Goal: Task Accomplishment & Management: Manage account settings

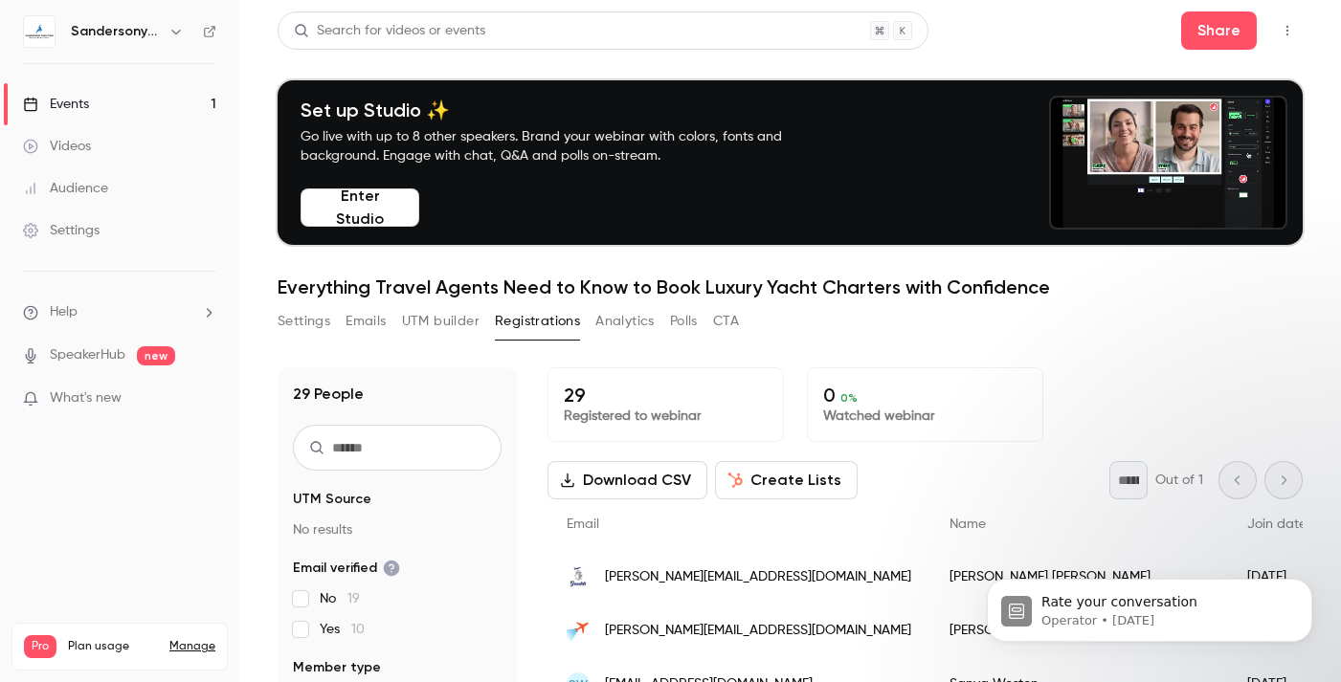
click at [79, 224] on div "Settings" at bounding box center [61, 230] width 77 height 19
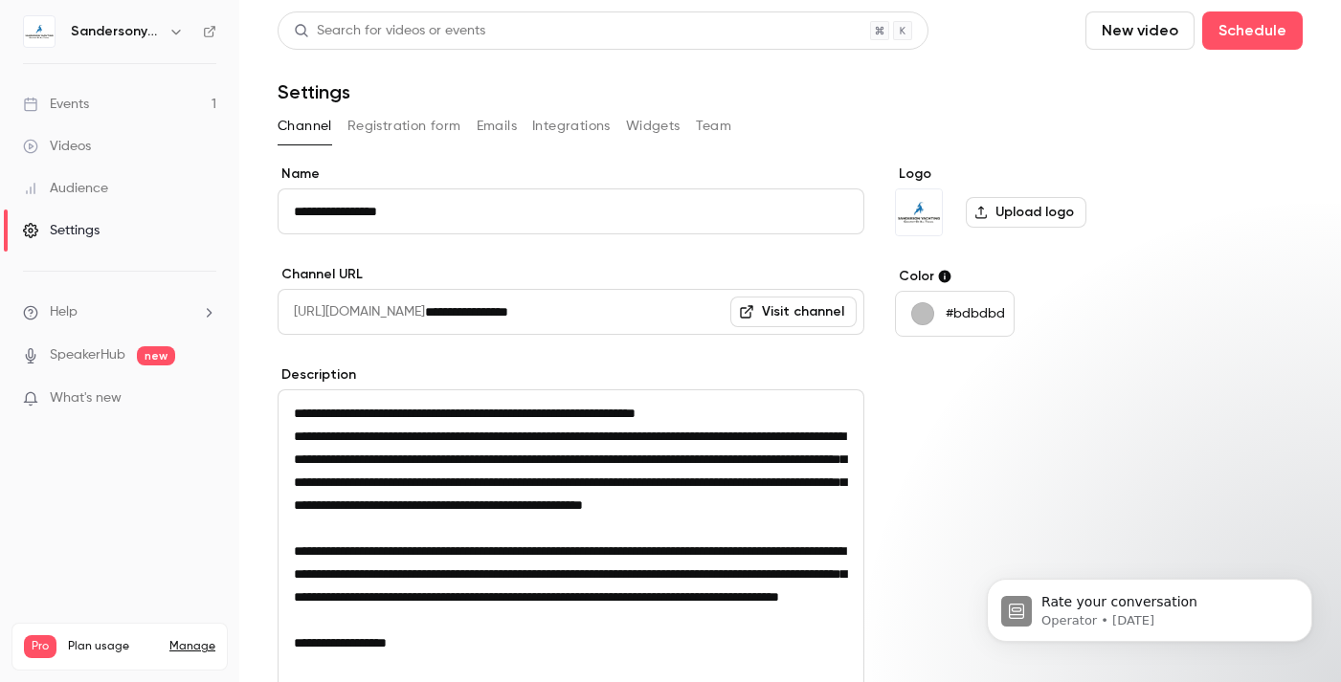
click at [89, 95] on link "Events 1" at bounding box center [119, 104] width 239 height 42
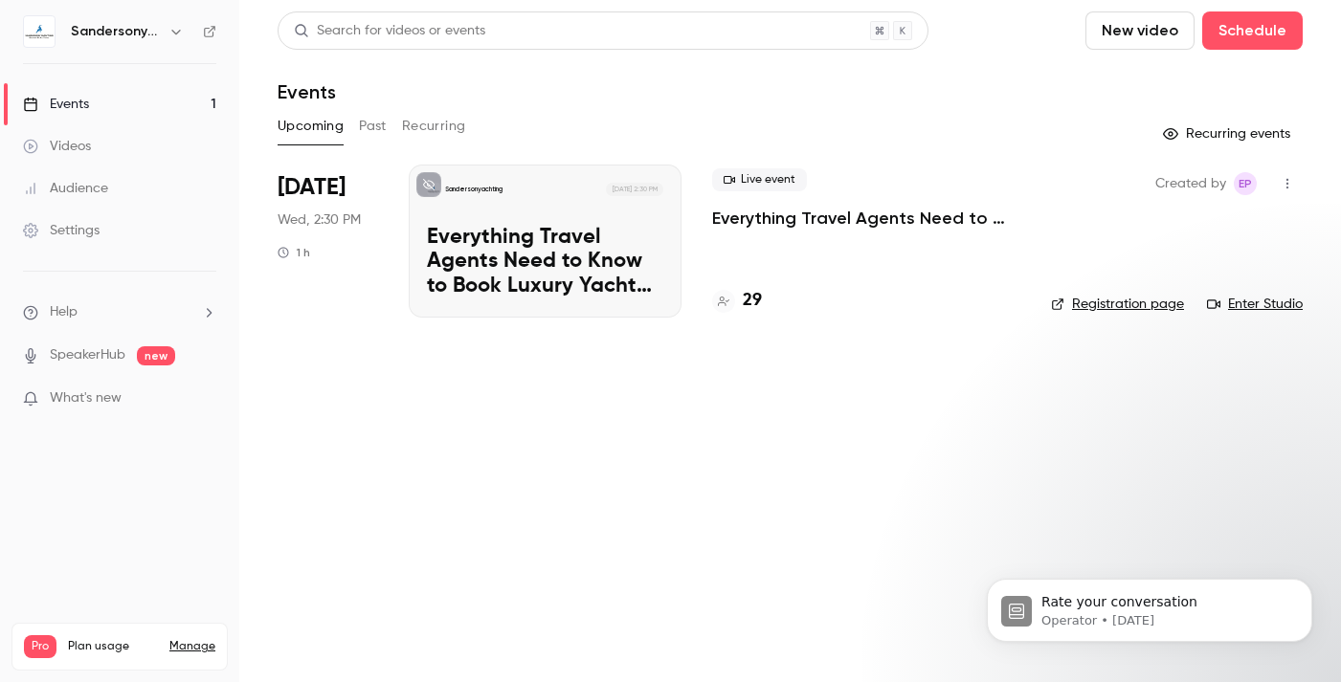
click at [181, 28] on icon "button" at bounding box center [175, 31] width 15 height 15
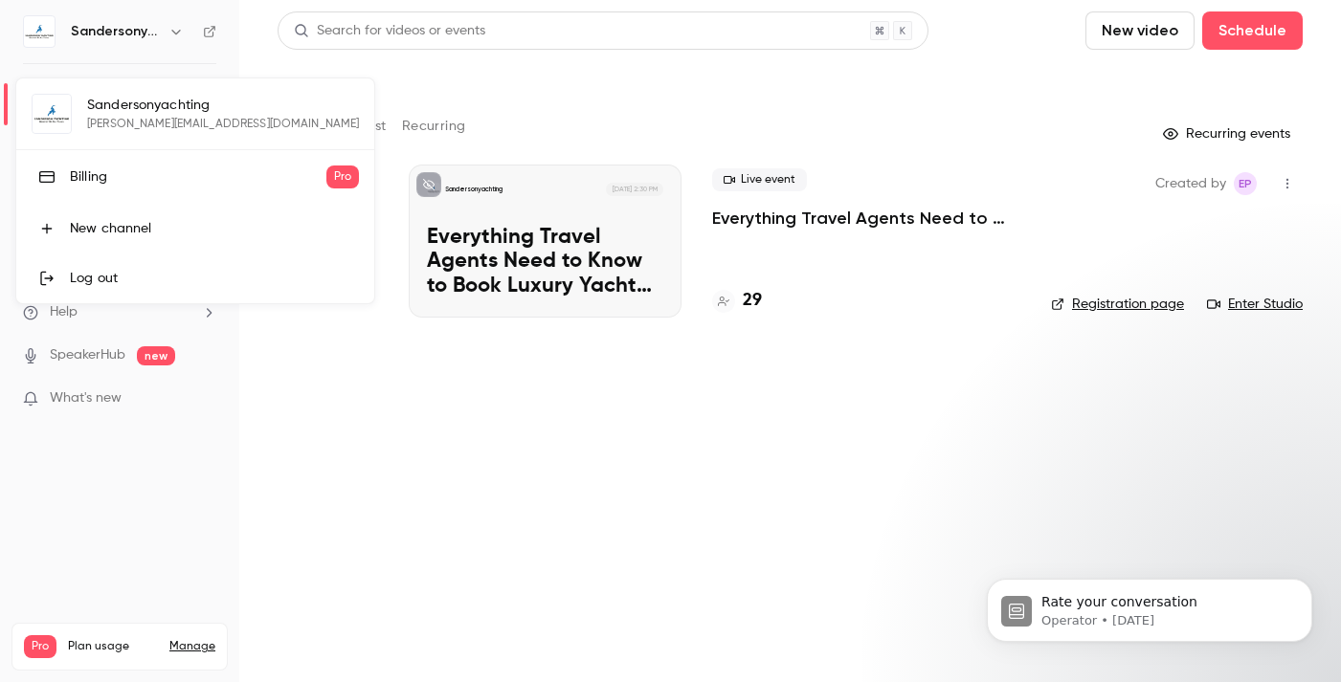
click at [98, 173] on div "Billing" at bounding box center [198, 176] width 257 height 19
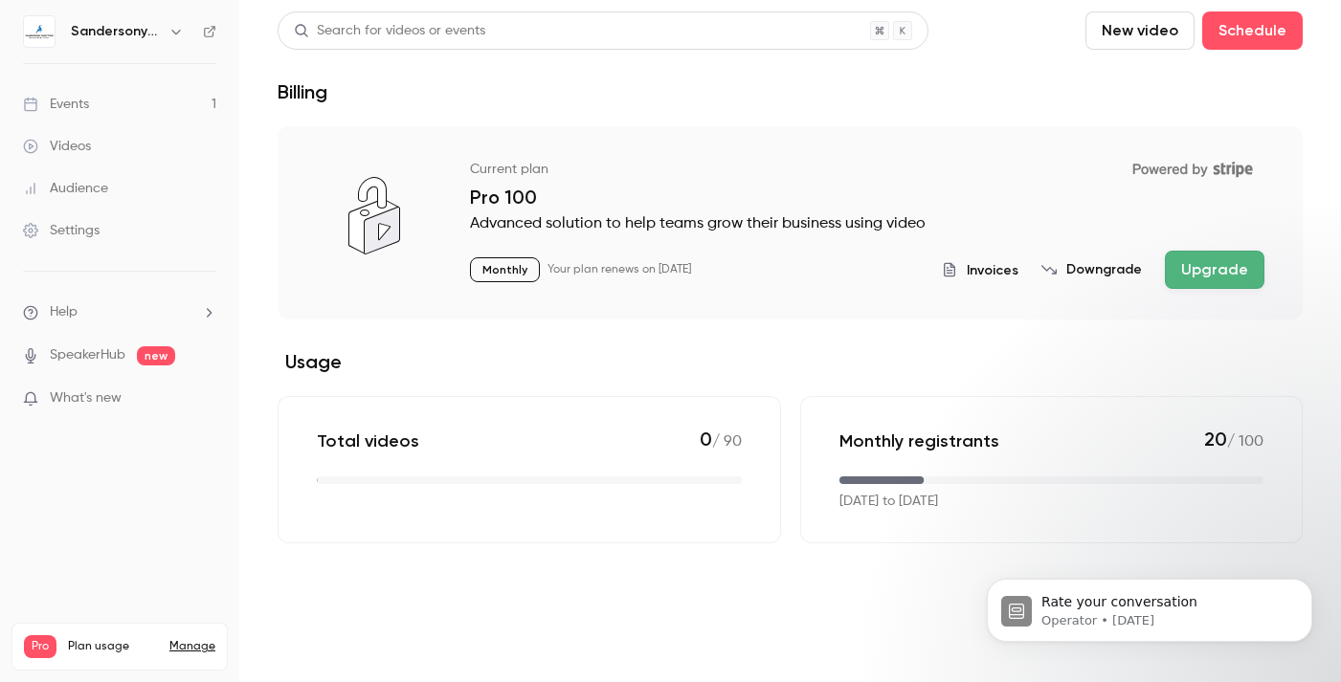
click at [1093, 271] on button "Downgrade" at bounding box center [1091, 269] width 100 height 19
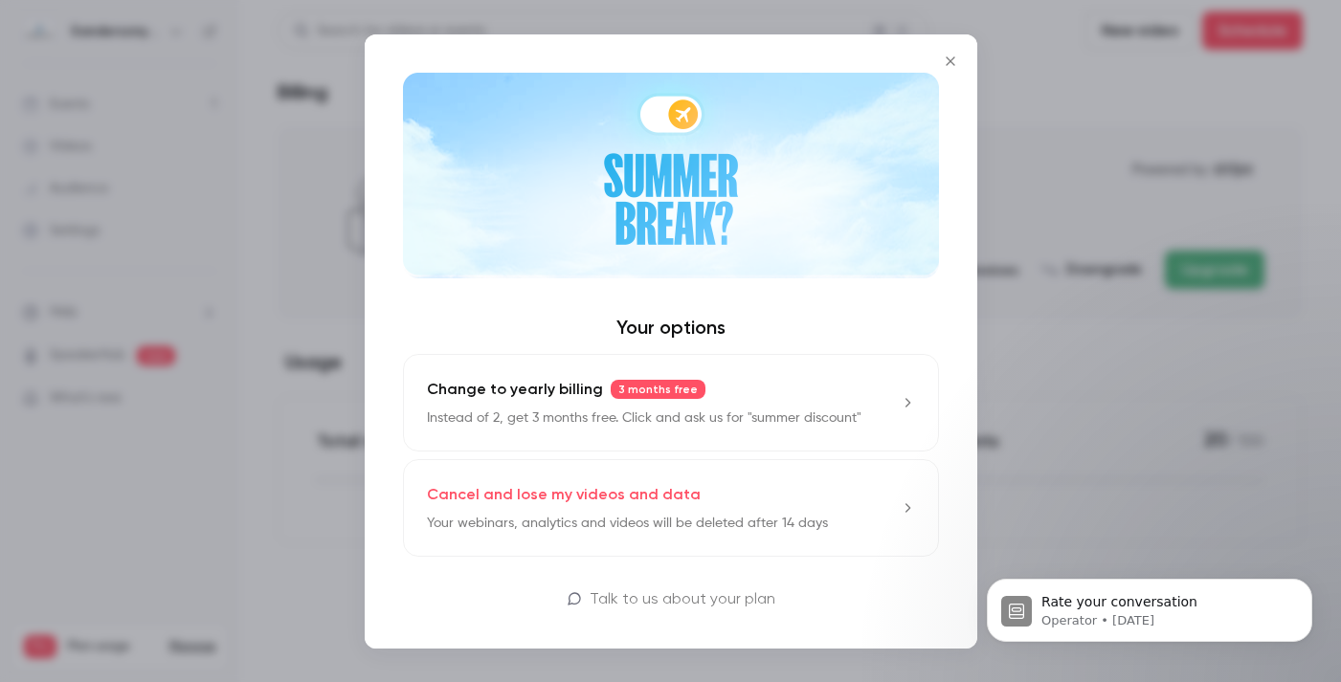
click at [949, 52] on button "Close" at bounding box center [950, 61] width 38 height 38
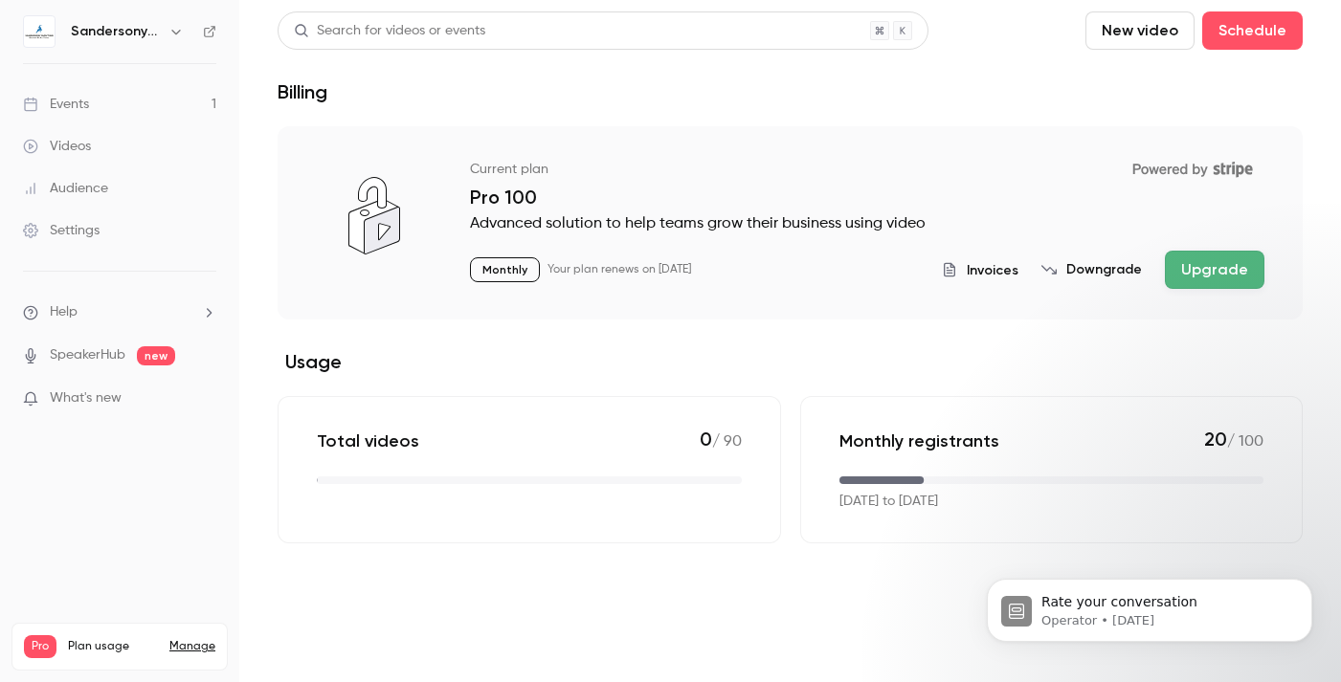
click at [518, 269] on p "Monthly" at bounding box center [505, 269] width 70 height 25
click at [99, 639] on span "Plan usage" at bounding box center [113, 646] width 90 height 15
click at [178, 639] on link "Manage" at bounding box center [192, 646] width 46 height 15
click at [107, 639] on span "Plan usage" at bounding box center [113, 646] width 90 height 15
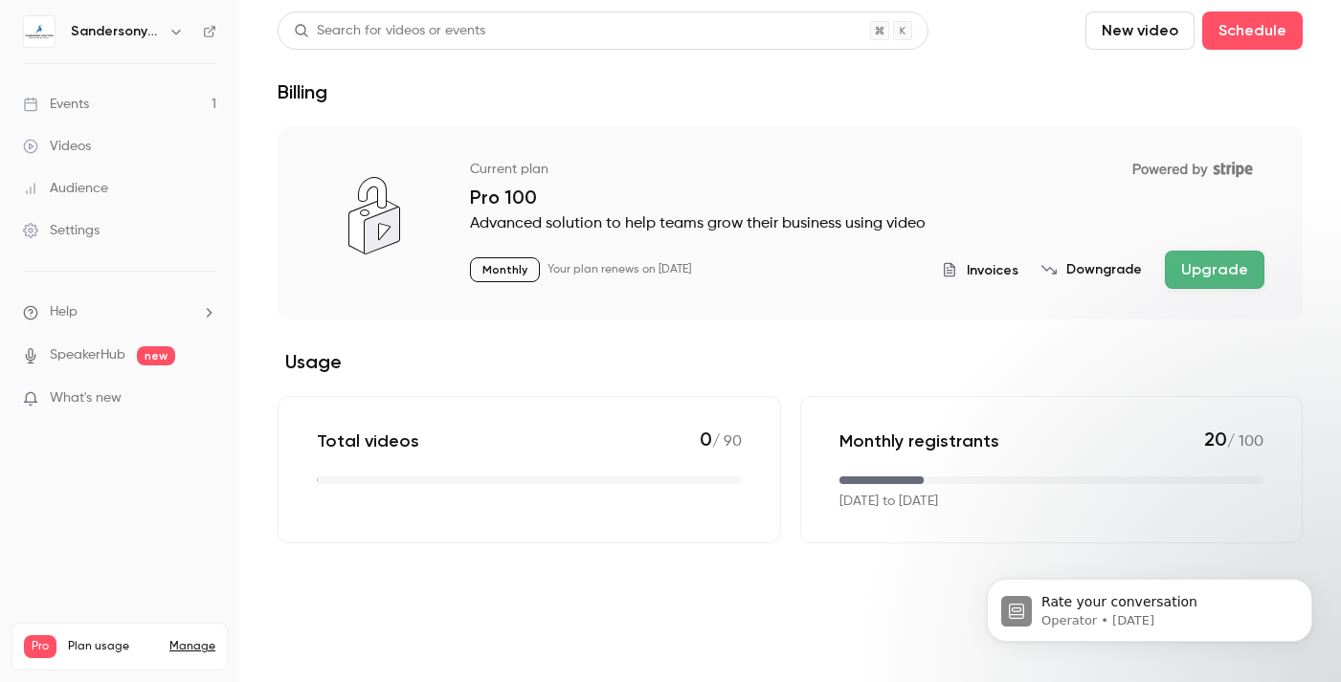
click at [183, 639] on link "Manage" at bounding box center [192, 646] width 46 height 15
click at [58, 106] on div "Events" at bounding box center [56, 104] width 66 height 19
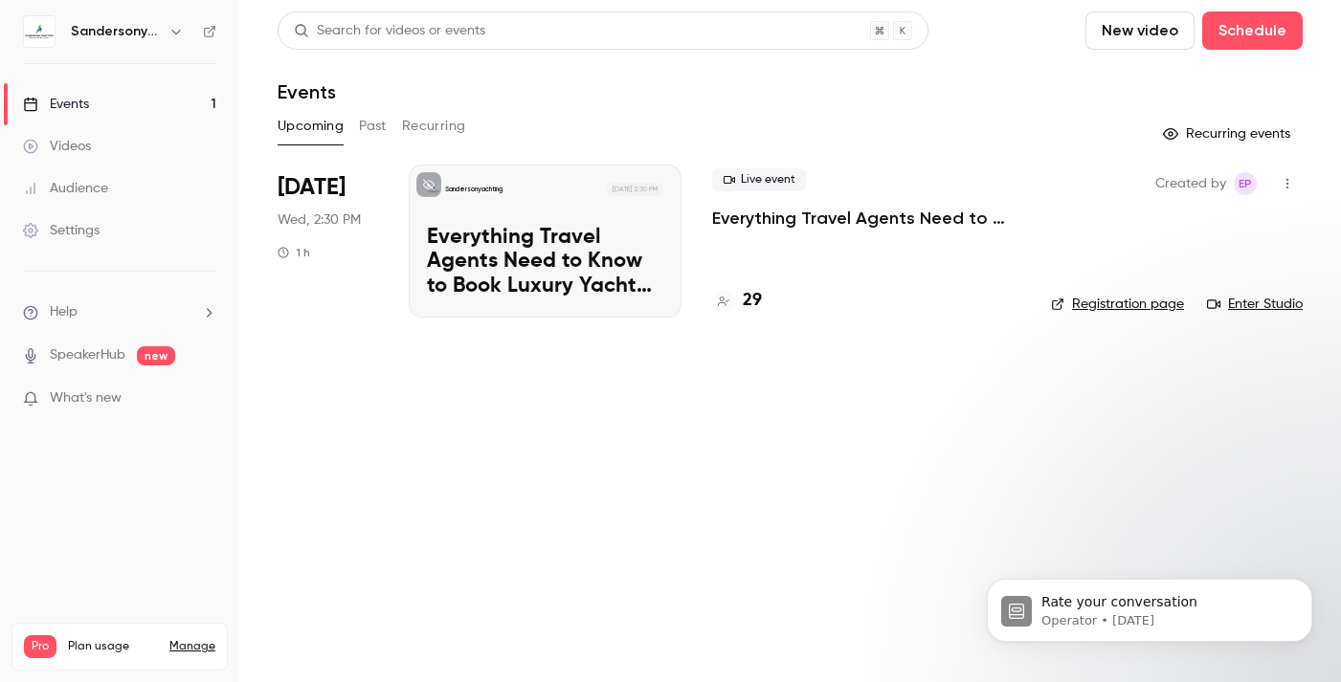
click at [106, 397] on span "What's new" at bounding box center [86, 399] width 72 height 20
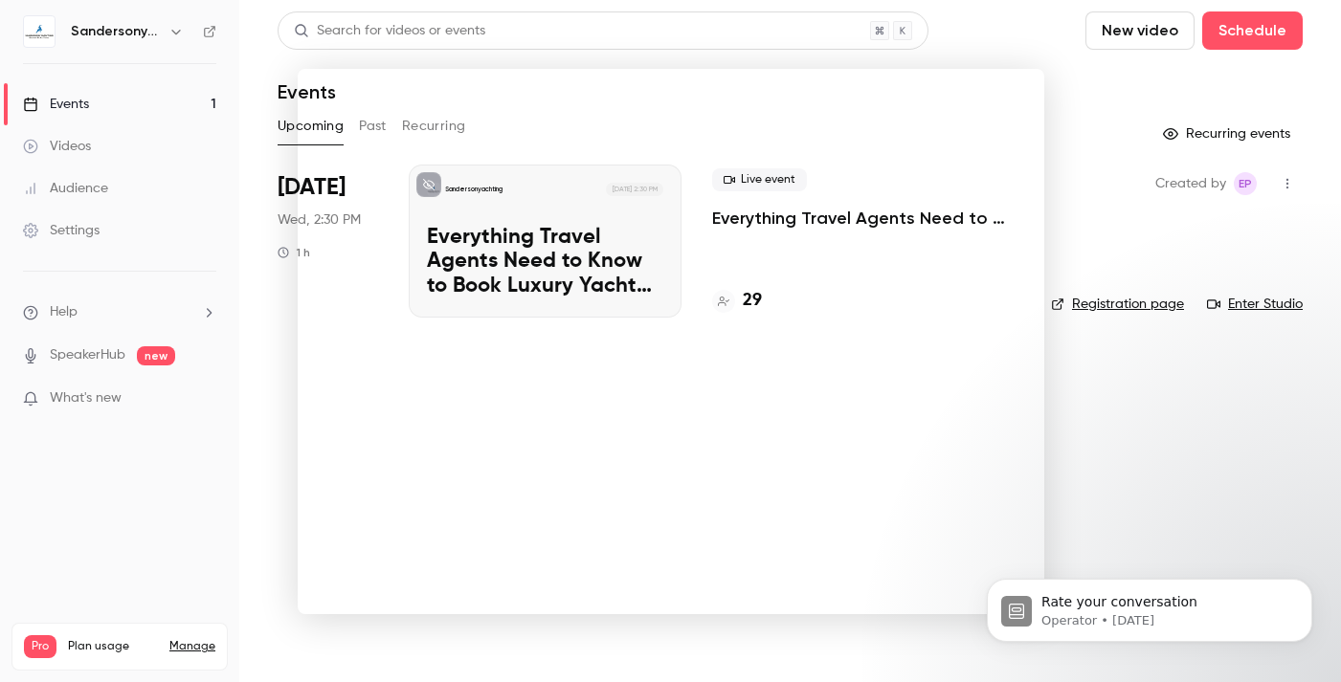
click at [1104, 422] on div at bounding box center [670, 341] width 1341 height 682
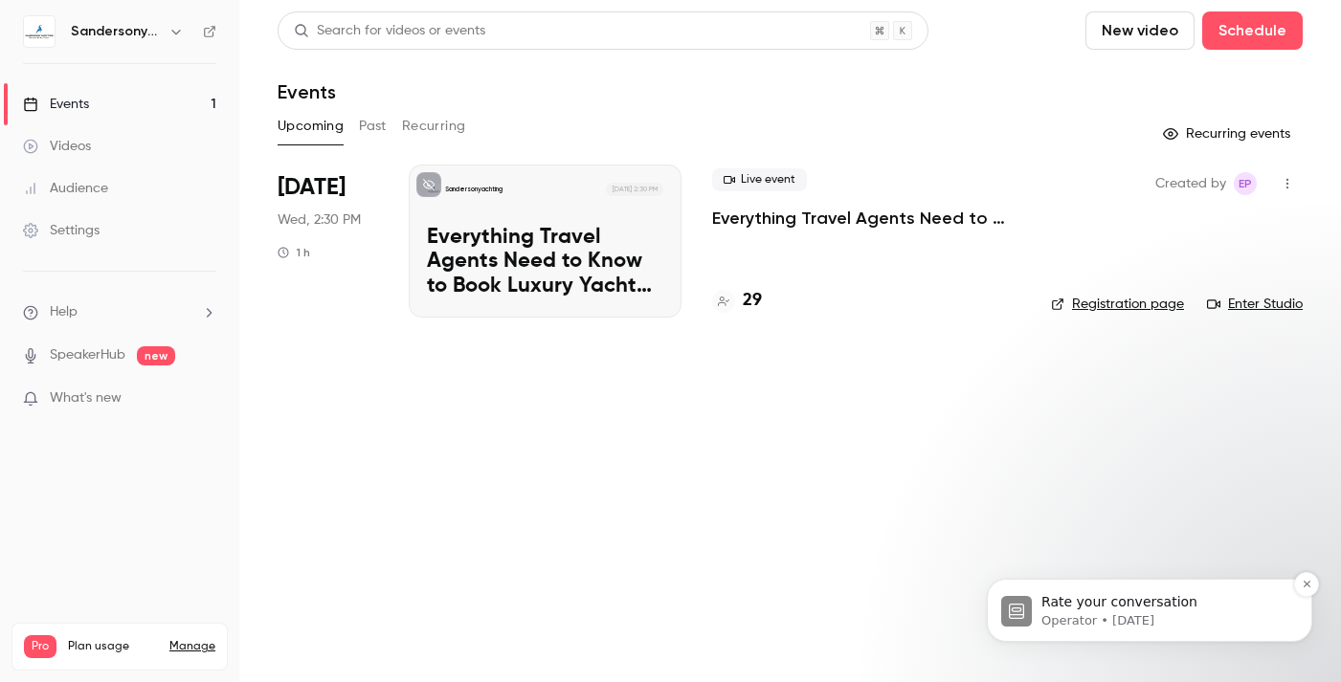
click at [1076, 600] on p "Rate your conversation" at bounding box center [1164, 602] width 247 height 19
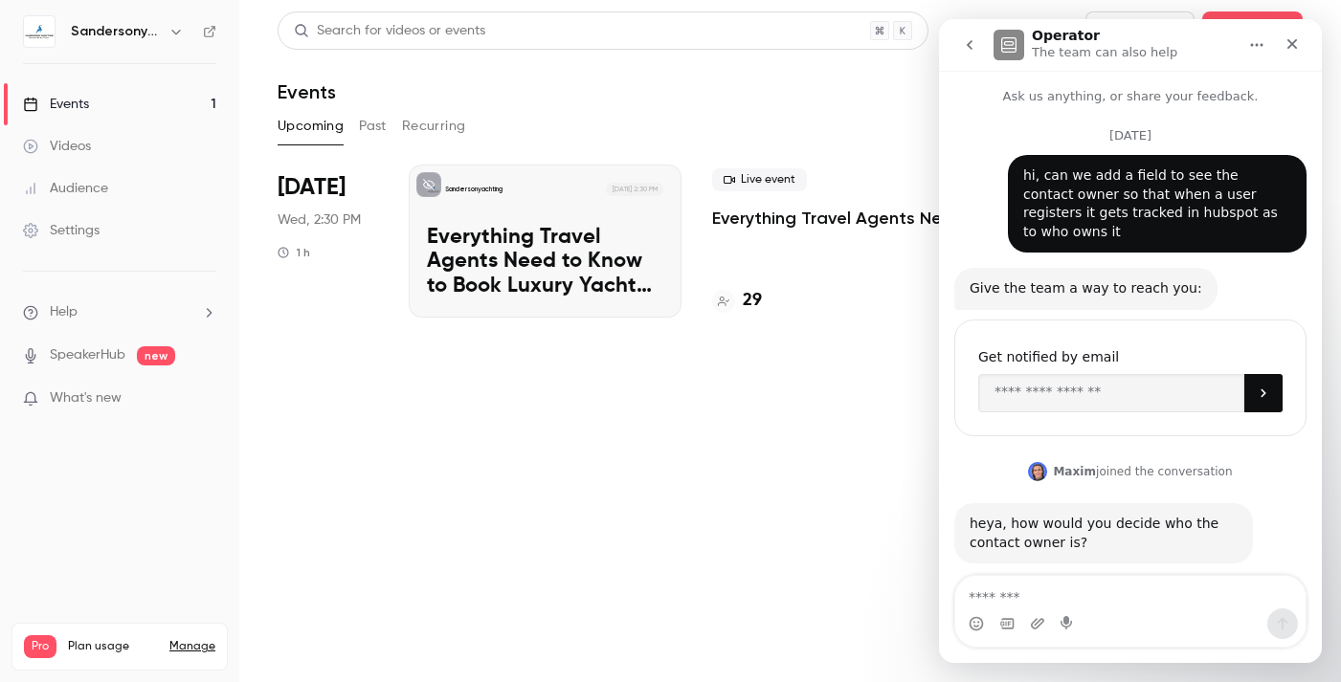
scroll to position [78, 0]
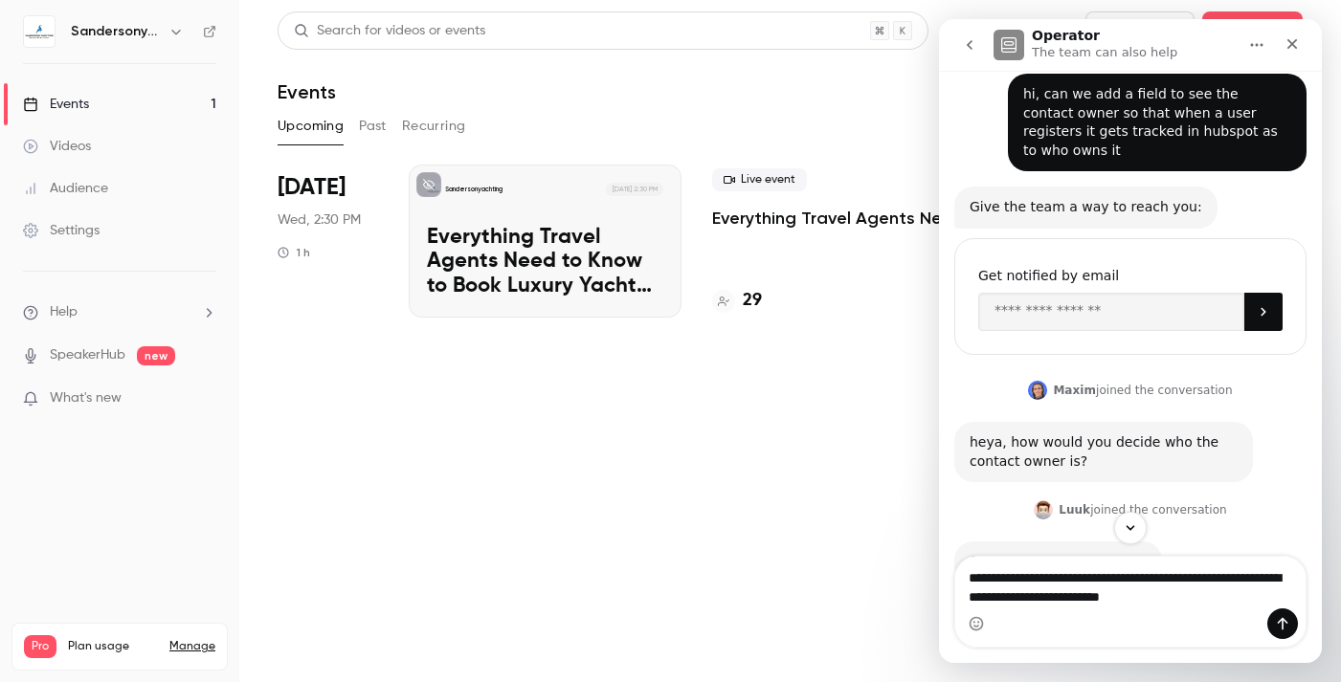
type textarea "**********"
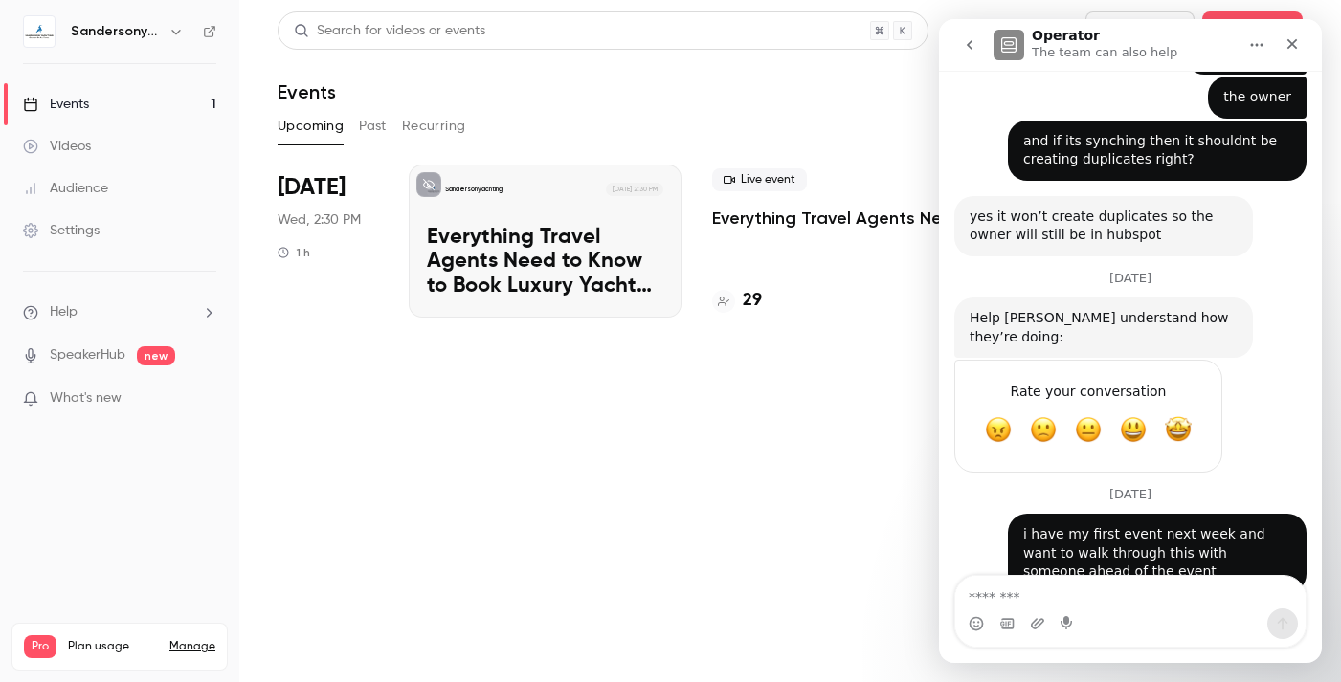
scroll to position [730, 0]
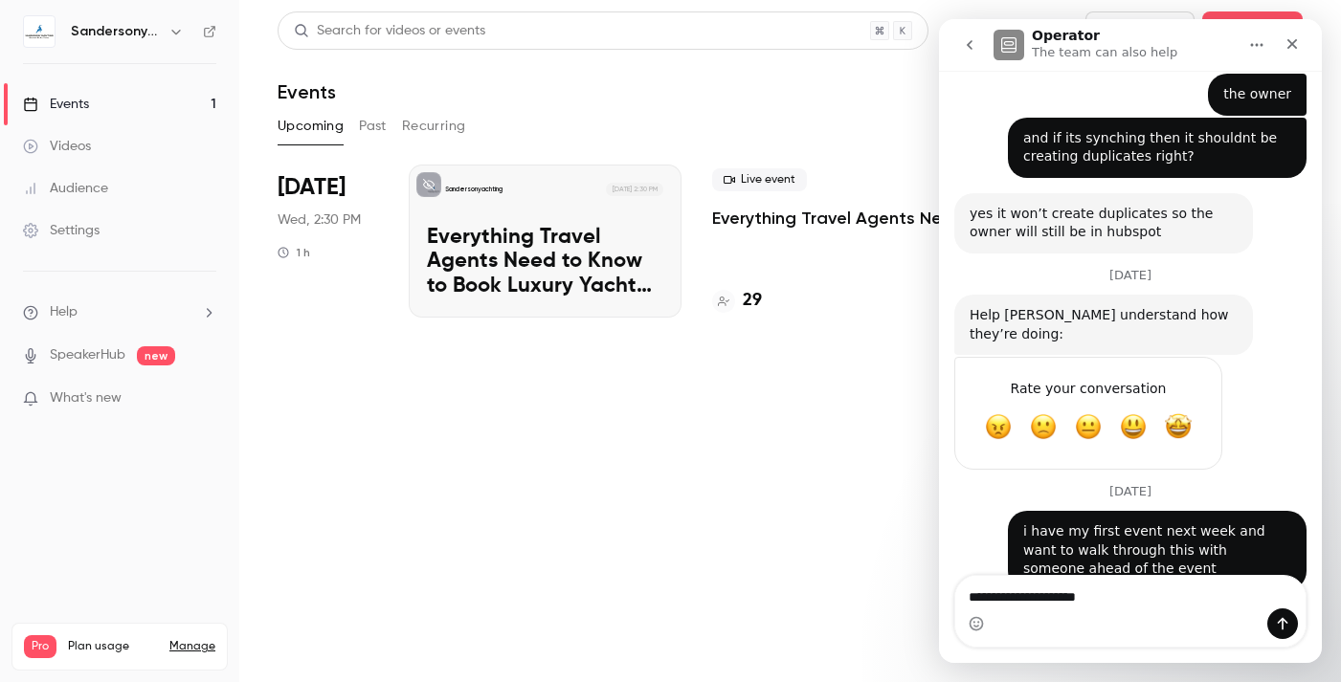
type textarea "**********"
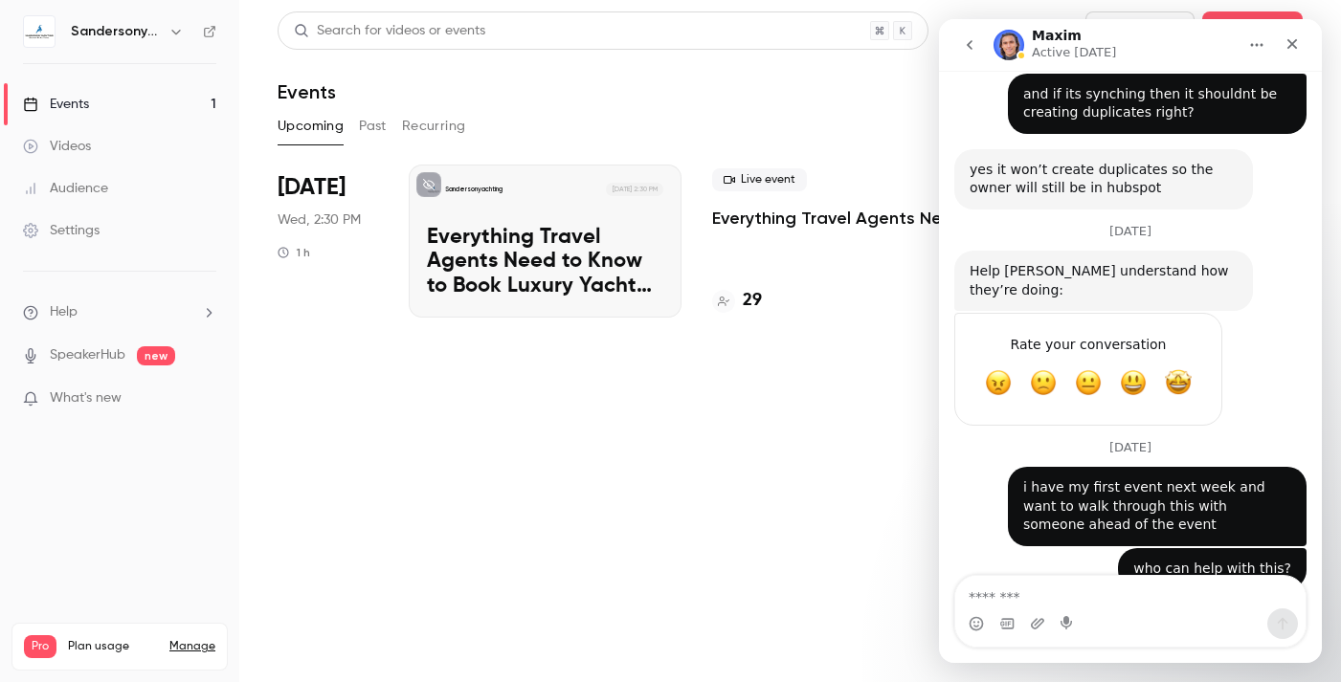
click at [91, 318] on li "Help" at bounding box center [119, 312] width 193 height 20
click at [295, 288] on link "Talk to [GEOGRAPHIC_DATA]" at bounding box center [353, 291] width 210 height 51
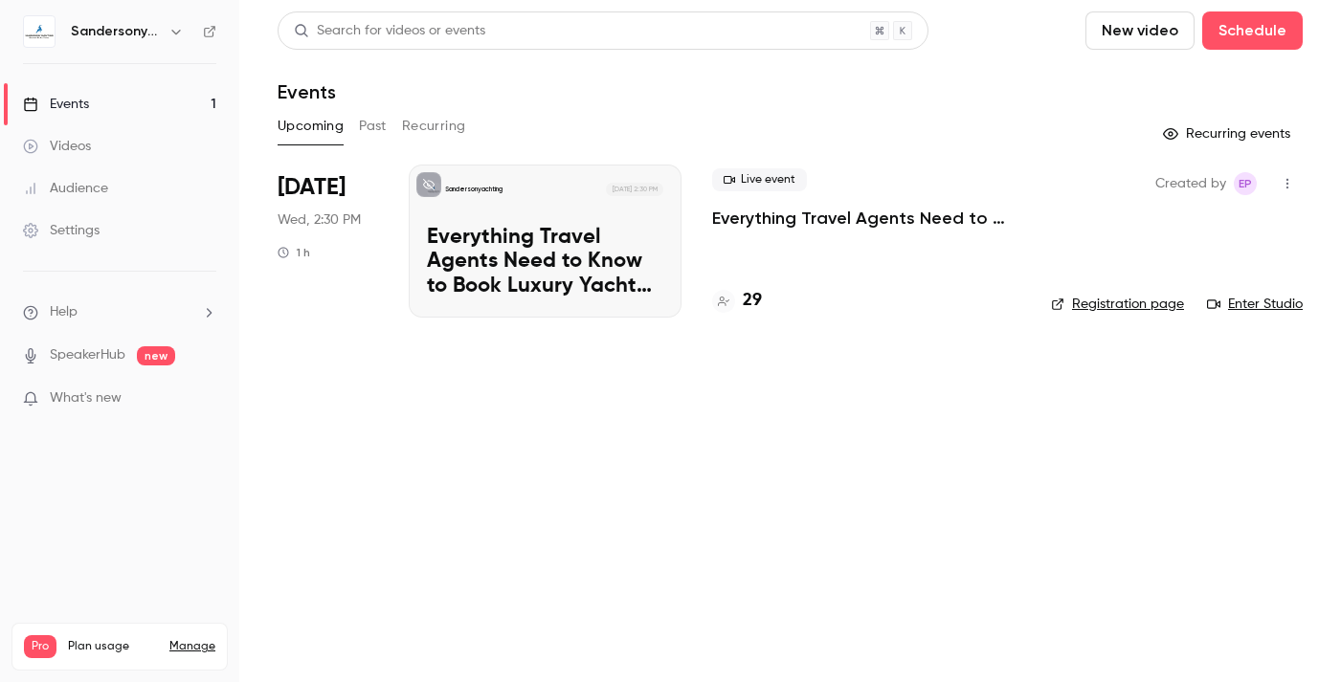
click at [1283, 176] on button "button" at bounding box center [1287, 183] width 31 height 31
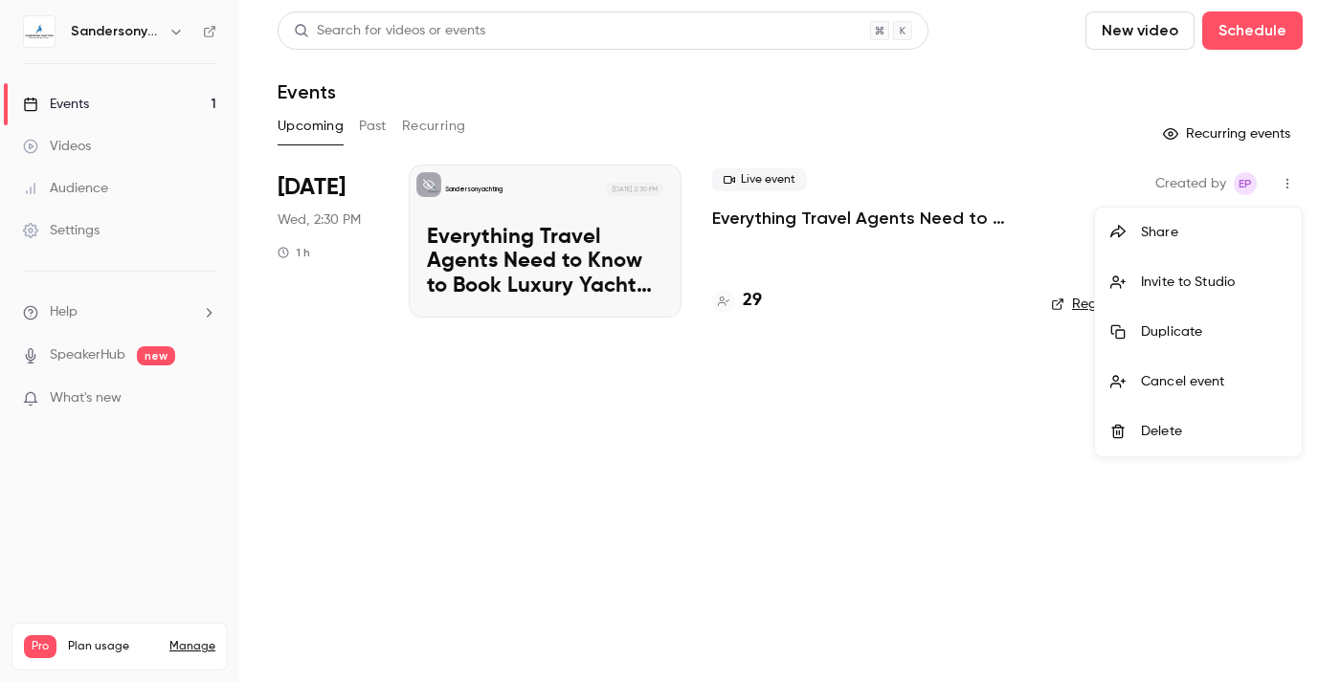
click at [1078, 507] on div at bounding box center [670, 341] width 1341 height 682
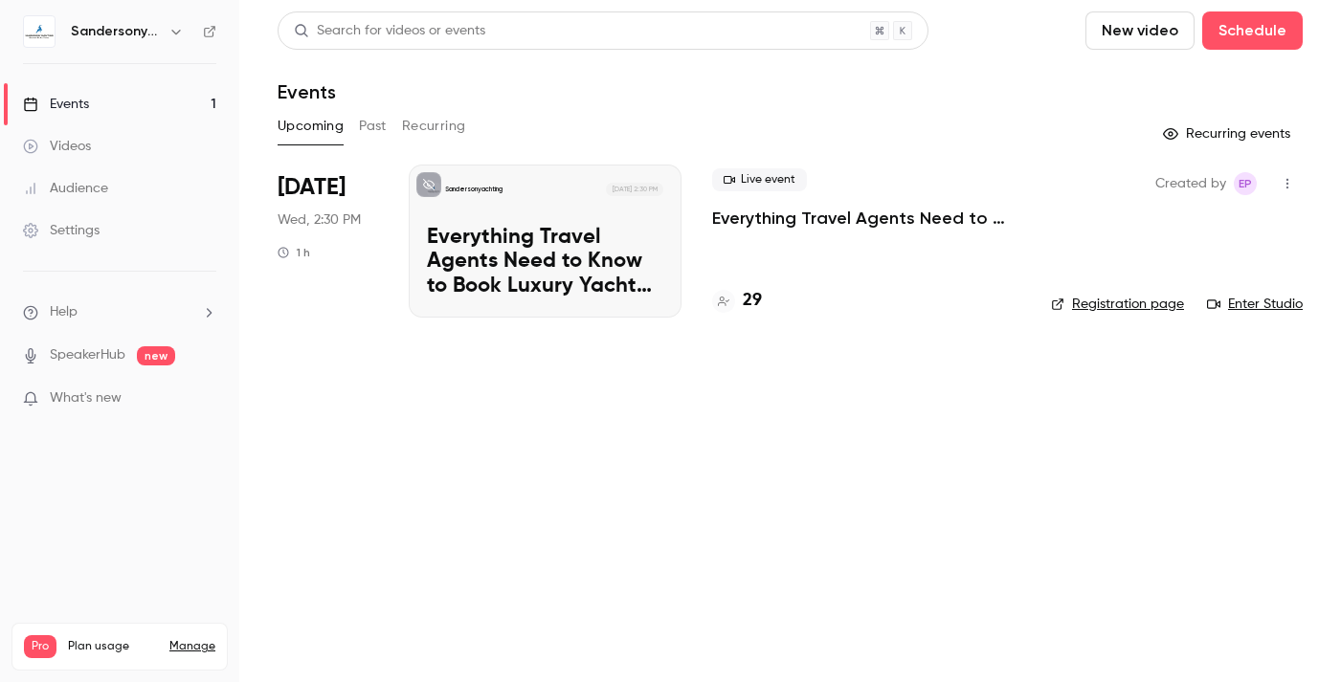
click at [1253, 304] on link "Enter Studio" at bounding box center [1255, 304] width 96 height 19
